Goal: Information Seeking & Learning: Learn about a topic

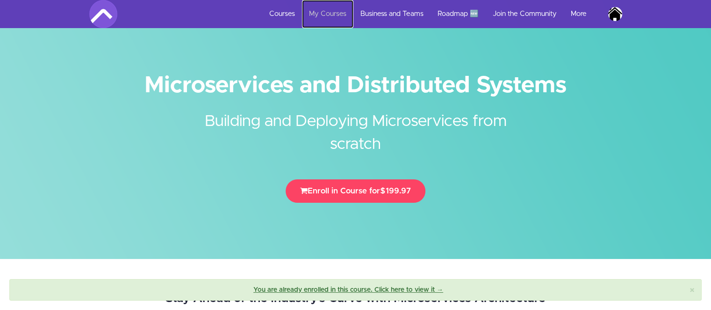
click at [330, 17] on link "My Courses" at bounding box center [327, 14] width 51 height 28
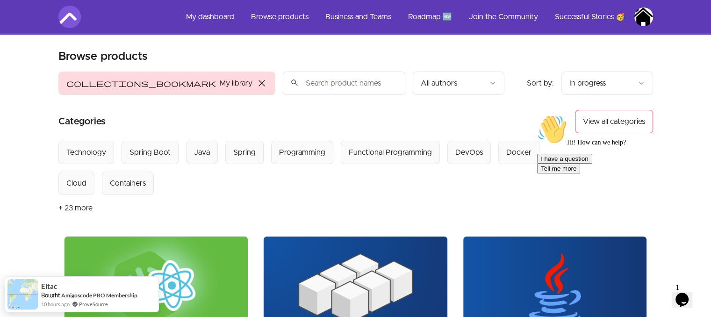
click at [329, 262] on img at bounding box center [356, 288] width 184 height 103
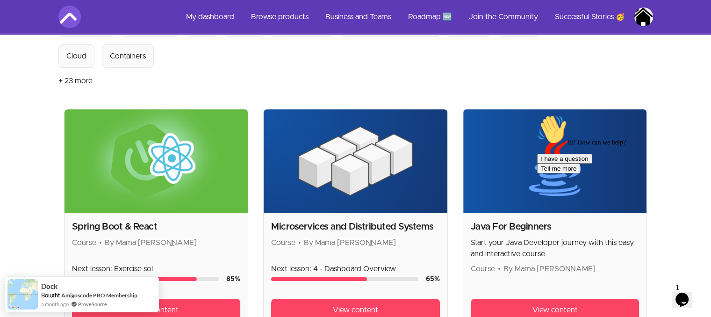
scroll to position [128, 0]
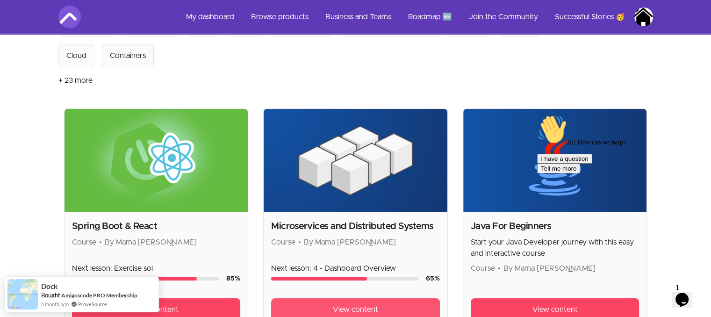
click at [374, 308] on span "View content" at bounding box center [355, 309] width 45 height 11
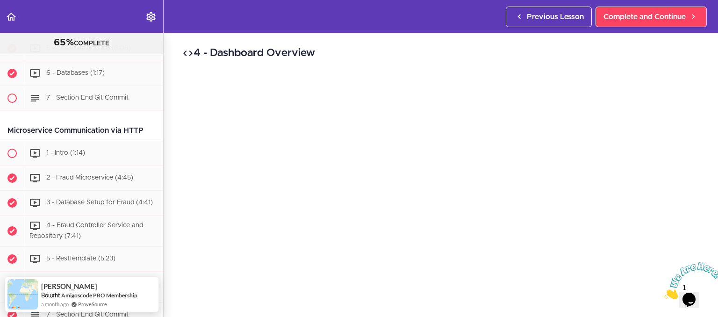
scroll to position [532, 0]
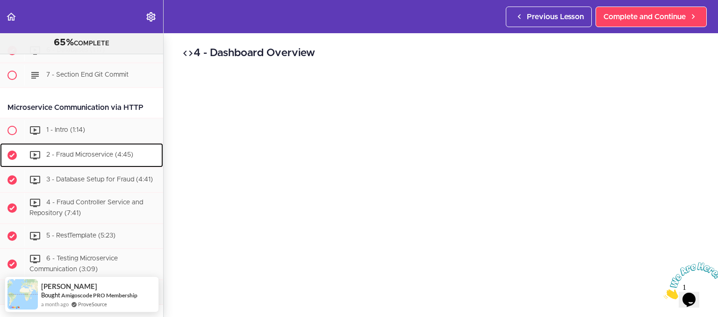
click at [123, 152] on span "2 - Fraud Microservice (4:45)" at bounding box center [89, 155] width 87 height 7
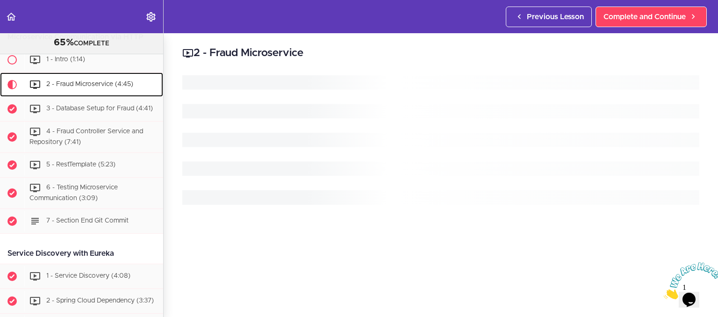
scroll to position [604, 0]
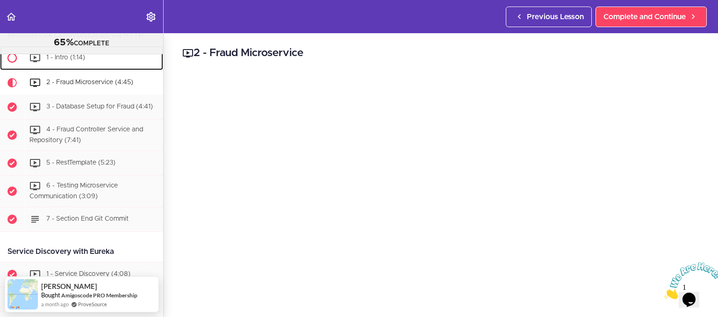
click at [79, 61] on div "1 - Intro (1:14)" at bounding box center [93, 58] width 139 height 21
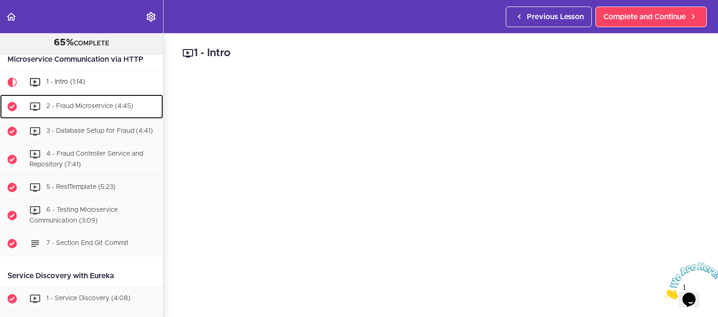
click at [110, 105] on span "2 - Fraud Microservice (4:45)" at bounding box center [89, 106] width 87 height 7
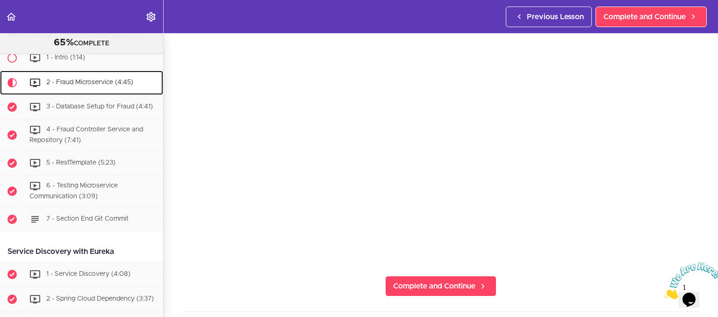
scroll to position [113, 0]
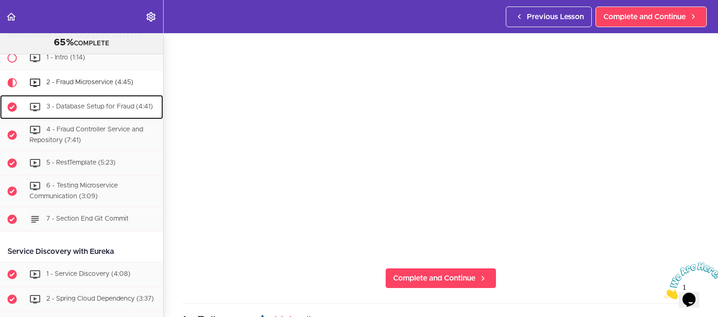
click at [128, 106] on span "3 - Database Setup for Fraud (4:41)" at bounding box center [99, 107] width 107 height 7
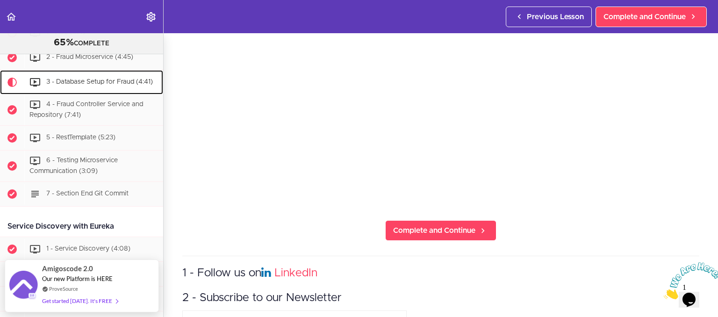
scroll to position [173, 0]
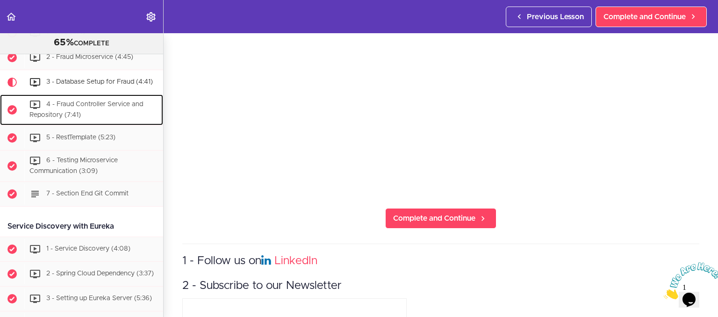
click at [100, 108] on div "4 - Fraud Controller Service and Repository (7:41)" at bounding box center [93, 109] width 139 height 31
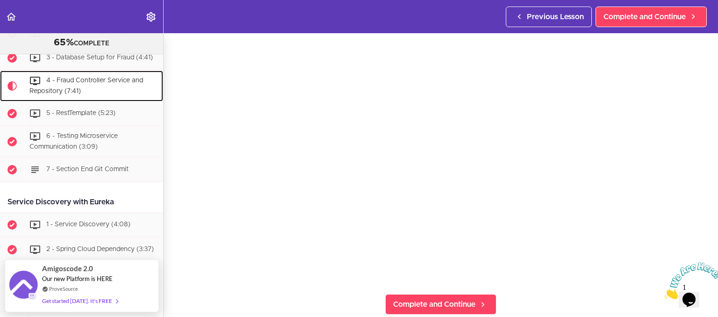
scroll to position [98, 0]
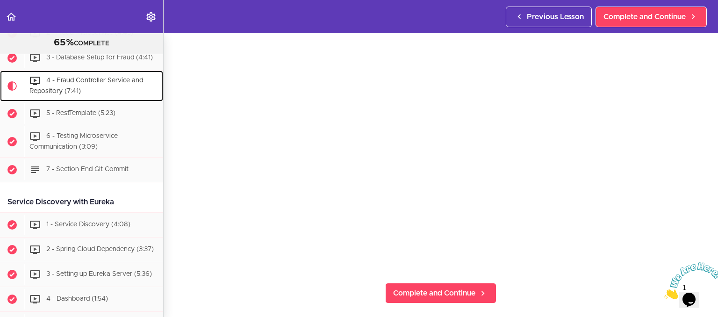
click at [101, 78] on span "4 - Fraud Controller Service and Repository (7:41)" at bounding box center [86, 86] width 114 height 17
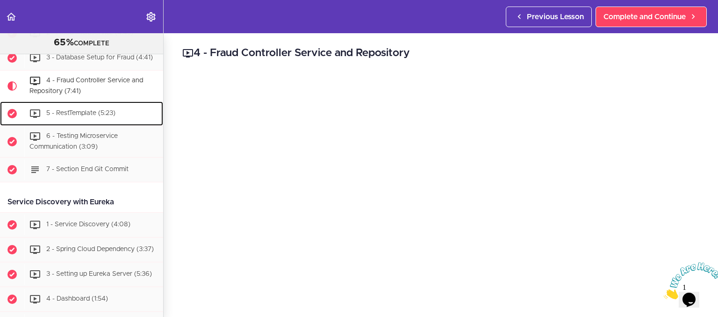
click at [94, 110] on span "5 - RestTemplate (5:23)" at bounding box center [80, 113] width 69 height 7
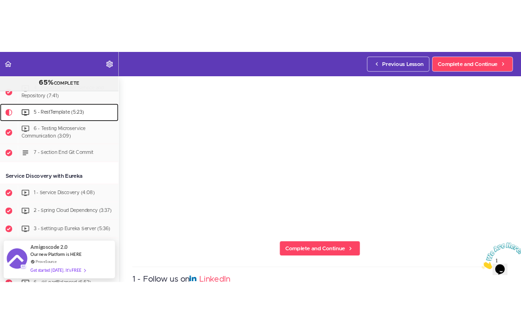
scroll to position [116, 0]
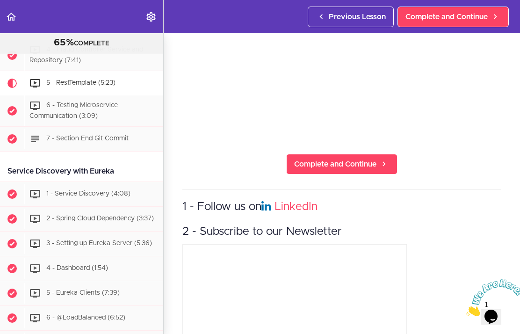
click at [238, 175] on div "5 - RestTemplate Complete and Continue 1 - Follow us on LinkedIn 2 - Subscribe …" at bounding box center [342, 67] width 356 height 301
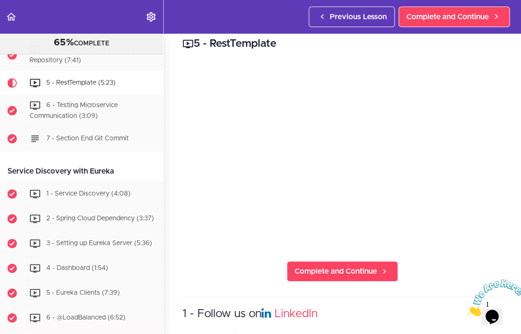
scroll to position [0, 0]
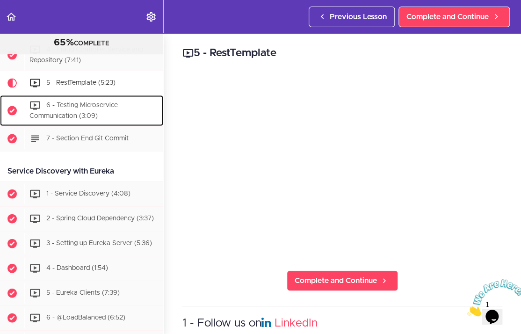
click at [88, 105] on span "6 - Testing Microservice Communication (3:09)" at bounding box center [73, 110] width 88 height 17
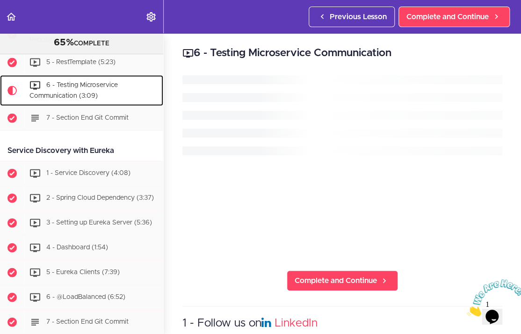
scroll to position [709, 0]
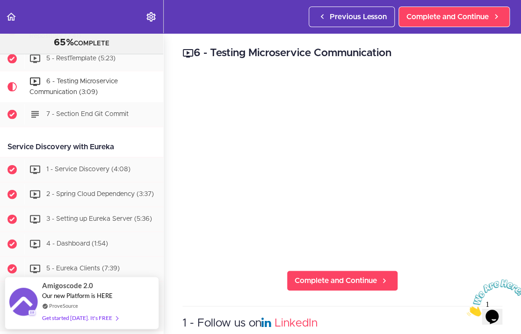
click at [521, 300] on iframe at bounding box center [260, 167] width 521 height 334
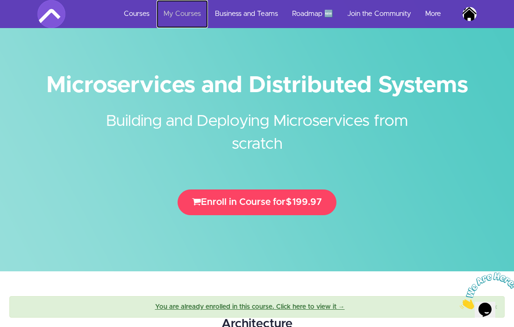
click at [192, 13] on link "My Courses" at bounding box center [182, 14] width 51 height 28
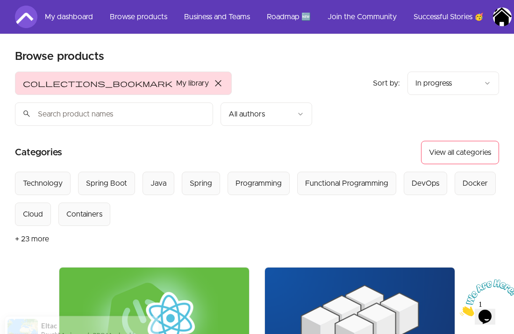
click at [349, 267] on img at bounding box center [360, 320] width 190 height 107
click at [378, 272] on img at bounding box center [360, 320] width 190 height 107
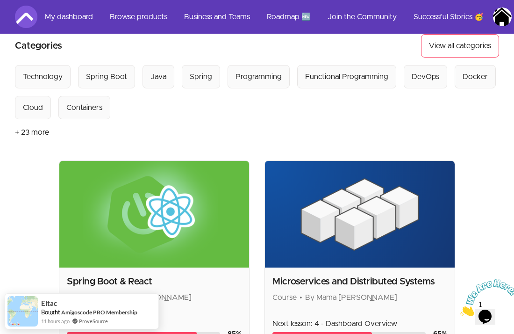
scroll to position [110, 0]
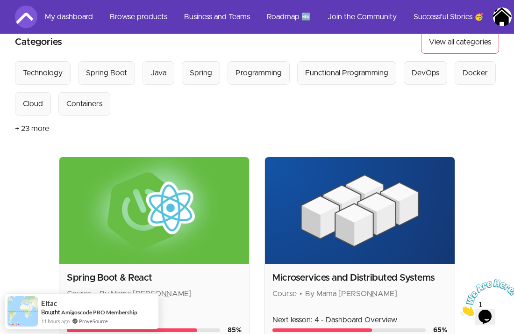
click at [408, 217] on img at bounding box center [360, 210] width 190 height 107
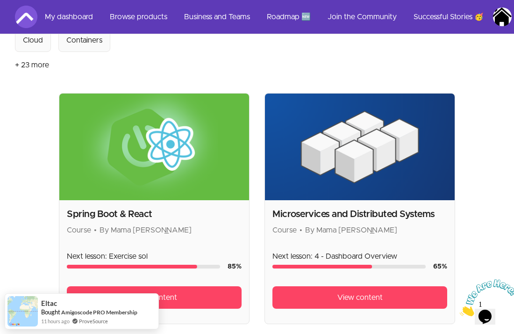
scroll to position [176, 0]
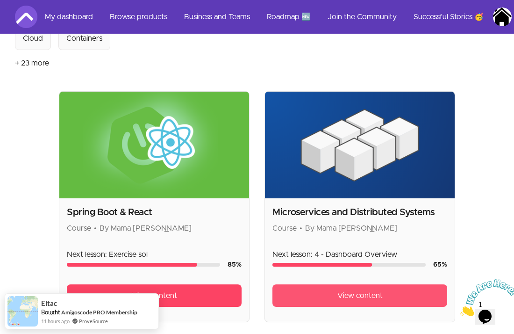
click at [353, 290] on span "View content" at bounding box center [360, 295] width 45 height 11
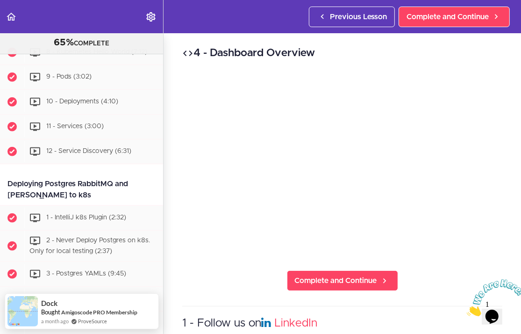
scroll to position [2920, 0]
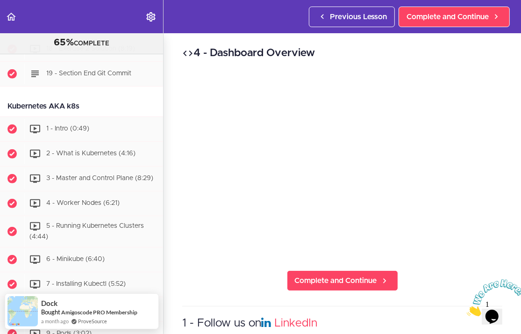
click at [169, 78] on div "4 - Dashboard Overview Complete and Continue 1 - Follow us on LinkedIn 2 - Subs…" at bounding box center [343, 183] width 358 height 301
click at [175, 64] on div "4 - Dashboard Overview Complete and Continue 1 - Follow us on LinkedIn 2 - Subs…" at bounding box center [343, 183] width 358 height 301
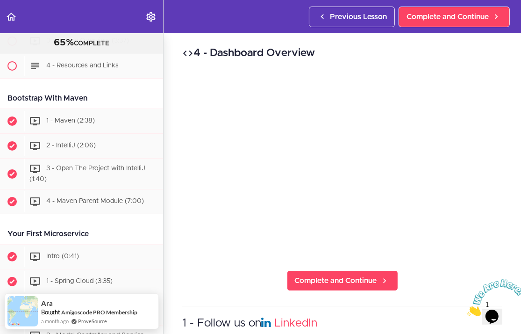
scroll to position [134, 0]
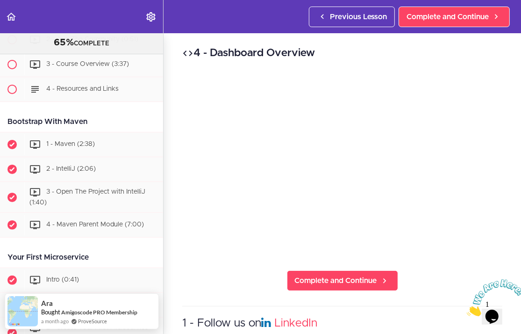
drag, startPoint x: 161, startPoint y: 74, endPoint x: 166, endPoint y: 60, distance: 15.1
click at [166, 60] on div "4 - Dashboard Overview Complete and Continue 1 - Follow us on LinkedIn 2 - Subs…" at bounding box center [343, 183] width 358 height 301
drag, startPoint x: 166, startPoint y: 60, endPoint x: 168, endPoint y: 55, distance: 5.9
click at [168, 55] on div "4 - Dashboard Overview Complete and Continue 1 - Follow us on LinkedIn 2 - Subs…" at bounding box center [343, 183] width 358 height 301
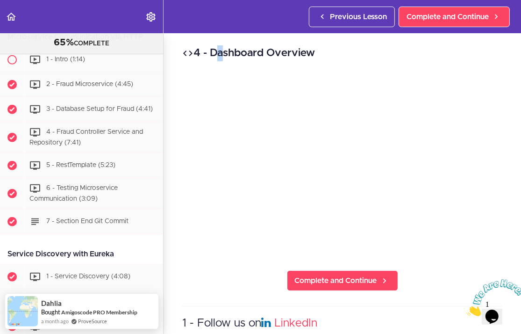
scroll to position [610, 0]
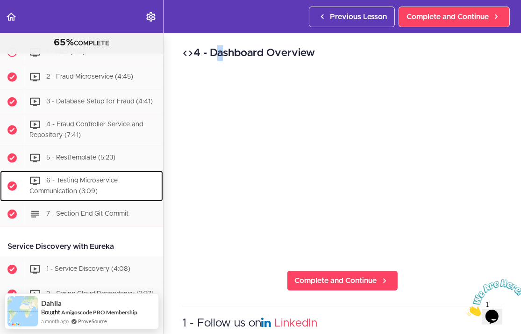
click at [94, 177] on span "6 - Testing Microservice Communication (3:09)" at bounding box center [73, 185] width 88 height 17
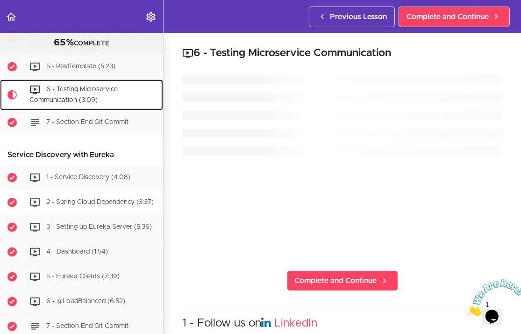
scroll to position [709, 0]
